Goal: Information Seeking & Learning: Learn about a topic

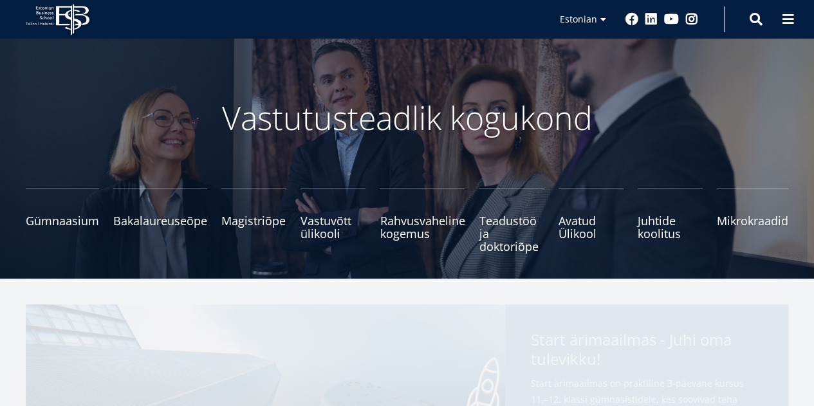
scroll to position [28, 0]
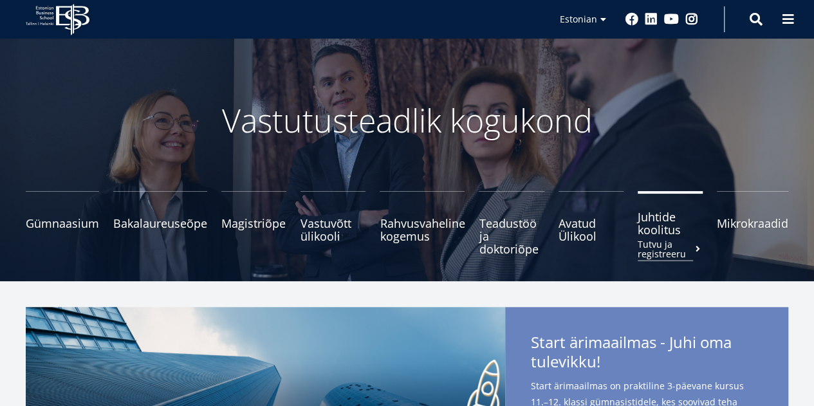
click at [657, 221] on span "Juhtide koolitus Tutvu ja registreeru" at bounding box center [670, 224] width 65 height 26
click at [654, 226] on span "Juhtide koolitus Tutvu ja registreeru" at bounding box center [670, 224] width 65 height 26
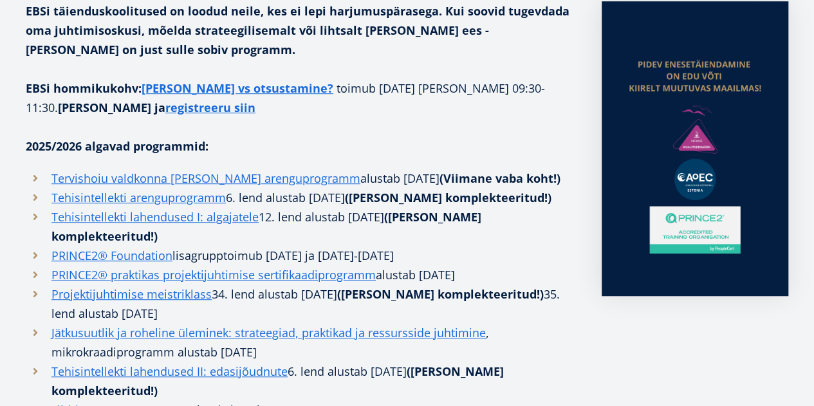
scroll to position [330, 0]
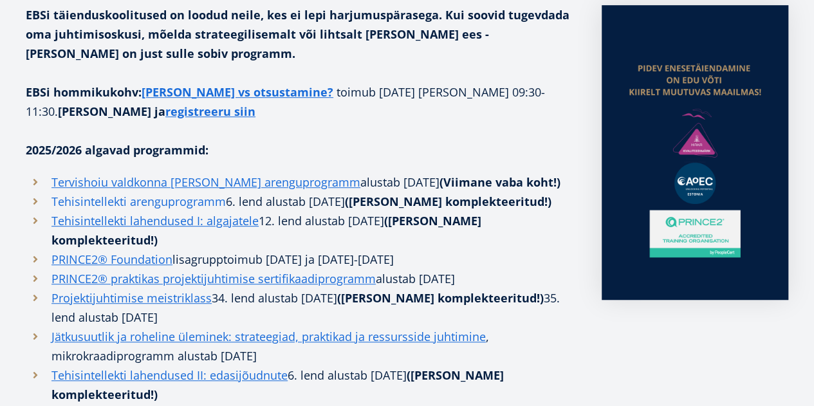
click at [189, 203] on link "Tehisintellekti arenguprogramm" at bounding box center [139, 201] width 174 height 19
click at [193, 204] on link "Tehisintellekti arenguprogramm" at bounding box center [139, 201] width 174 height 19
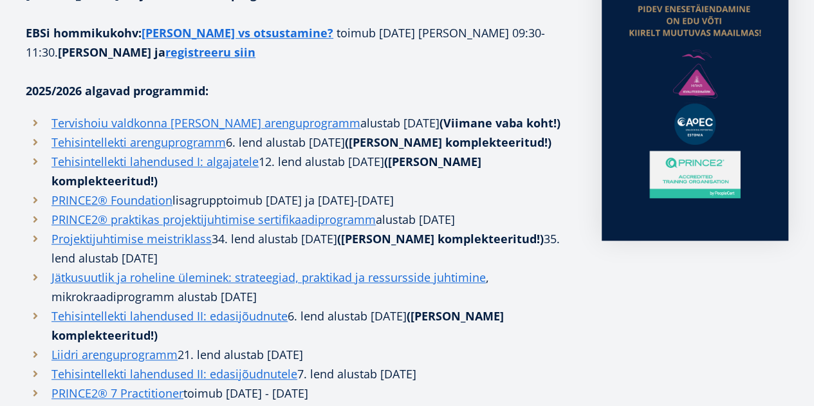
scroll to position [370, 0]
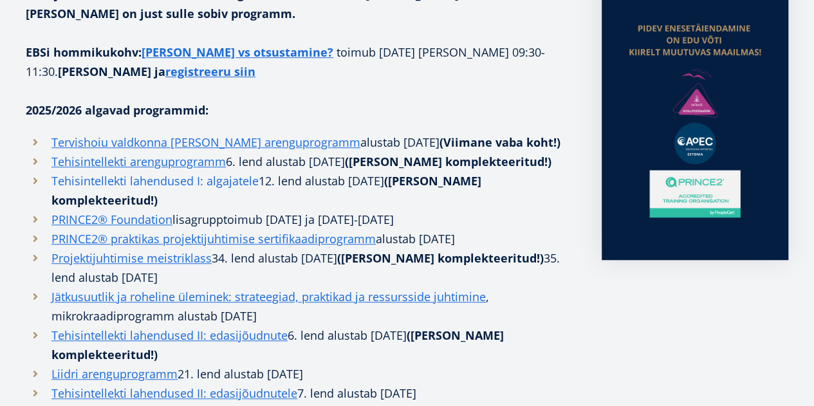
click at [220, 182] on link "Tehisintellekti lahendused I: algajatele" at bounding box center [155, 180] width 207 height 19
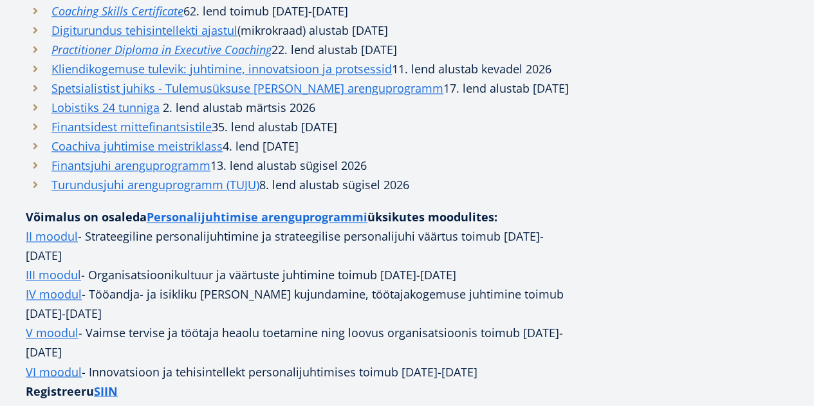
scroll to position [849, 0]
click at [205, 218] on link "Personalijuhtimise arenguprogrammi" at bounding box center [257, 216] width 221 height 19
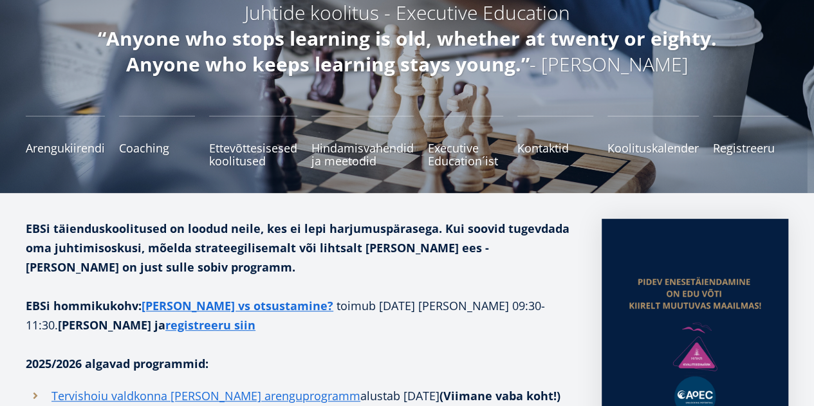
scroll to position [115, 0]
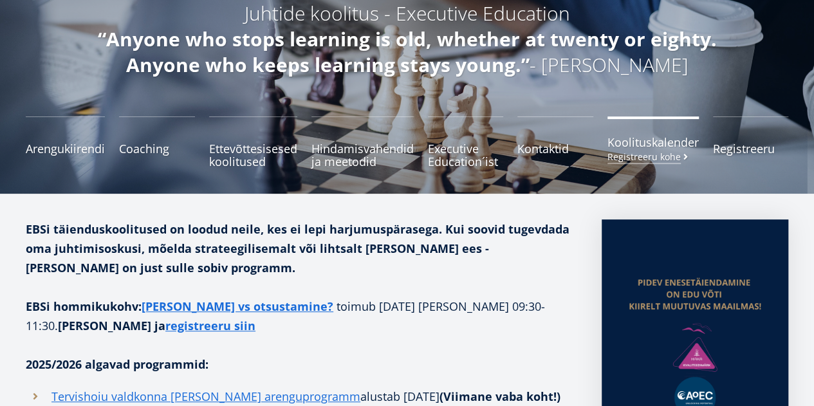
click at [639, 150] on link "Koolituskalender Registreeru kohe" at bounding box center [653, 143] width 91 height 52
